Goal: Information Seeking & Learning: Learn about a topic

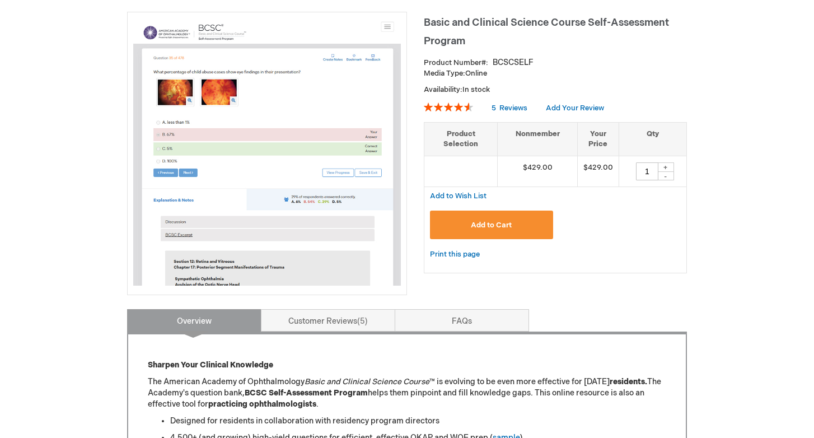
scroll to position [148, 0]
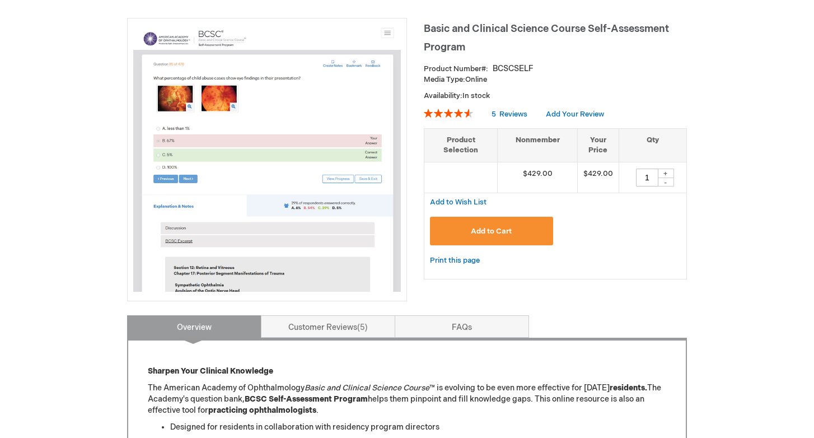
click at [492, 36] on h1 "Basic and Clinical Science Course Self-Assessment Program" at bounding box center [555, 36] width 263 height 37
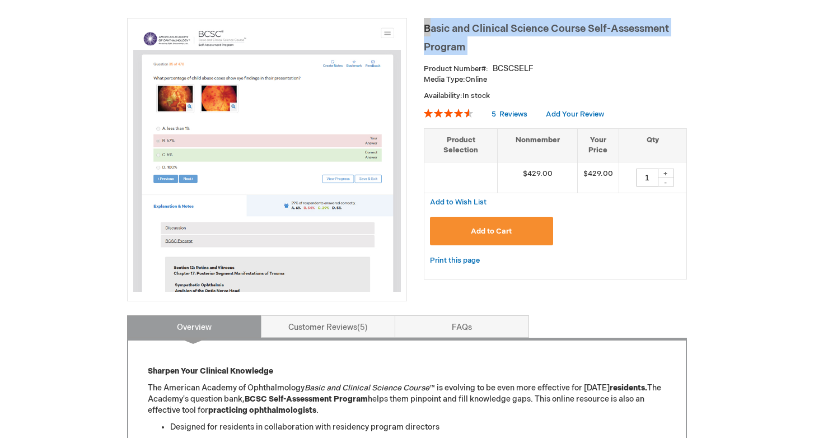
copy div "Basic and Clinical Science Course Self-Assessment Program"
click at [518, 27] on span "Basic and Clinical Science Course Self-Assessment Program" at bounding box center [546, 38] width 245 height 30
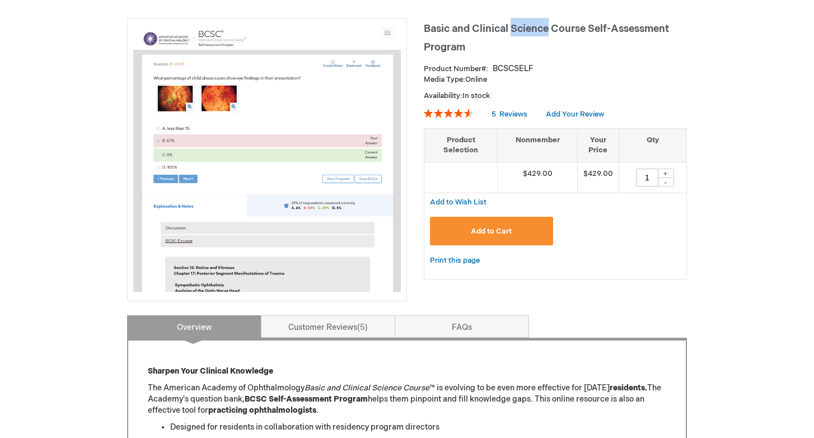
click at [518, 27] on span "Basic and Clinical Science Course Self-Assessment Program" at bounding box center [546, 38] width 245 height 30
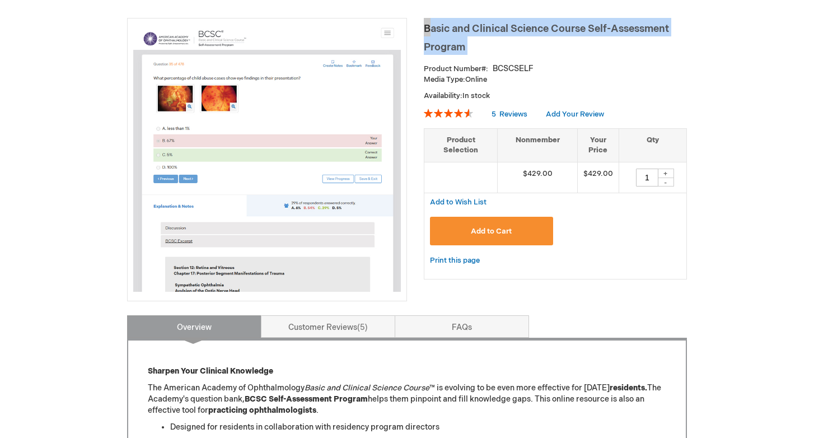
click at [476, 27] on span "Basic and Clinical Science Course Self-Assessment Program" at bounding box center [546, 38] width 245 height 30
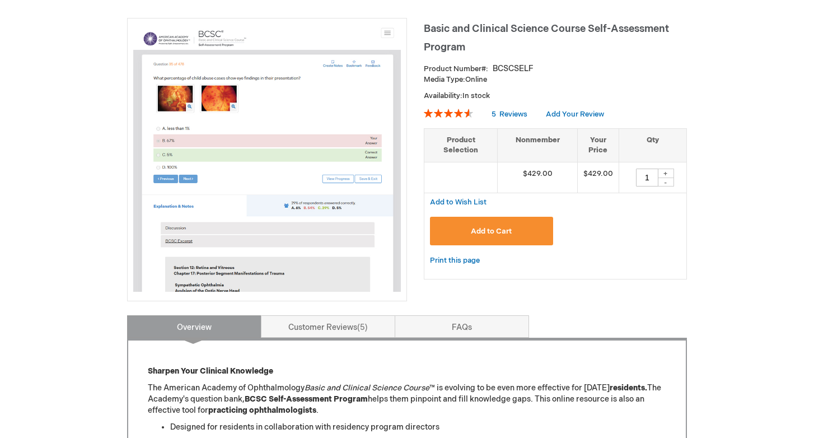
click at [476, 27] on span "Basic and Clinical Science Course Self-Assessment Program" at bounding box center [546, 38] width 245 height 30
